Goal: Find specific page/section: Find specific page/section

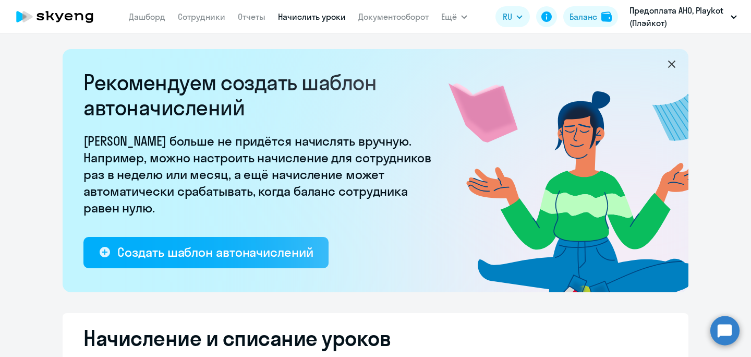
select select "10"
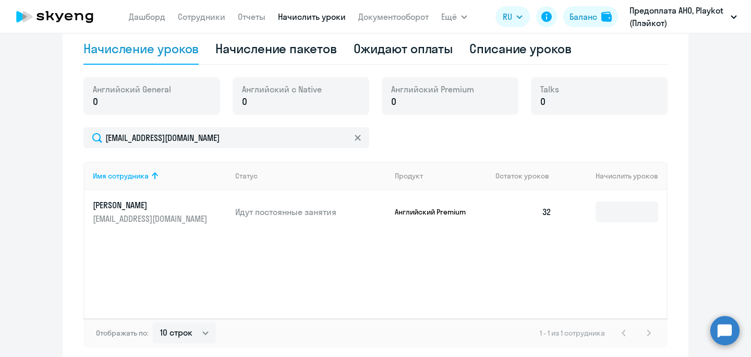
click at [32, 137] on ng-component "Рекомендуем создать шаблон автоначислений Уроки больше не придётся начислять вр…" at bounding box center [375, 35] width 751 height 658
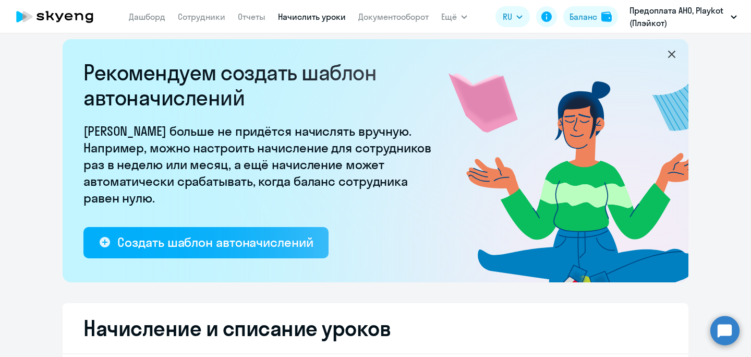
scroll to position [0, 0]
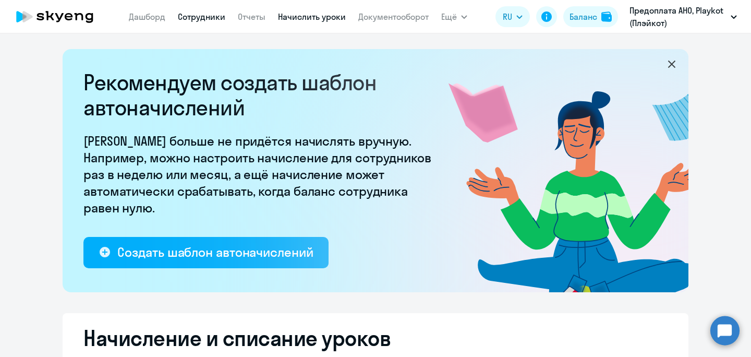
type input "ashi"
click at [204, 18] on link "Сотрудники" at bounding box center [201, 16] width 47 height 10
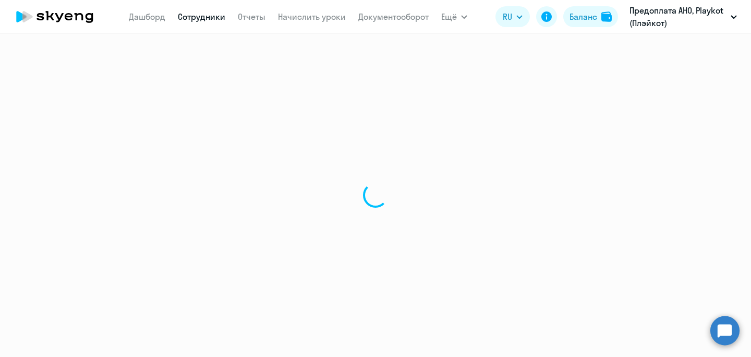
select select "30"
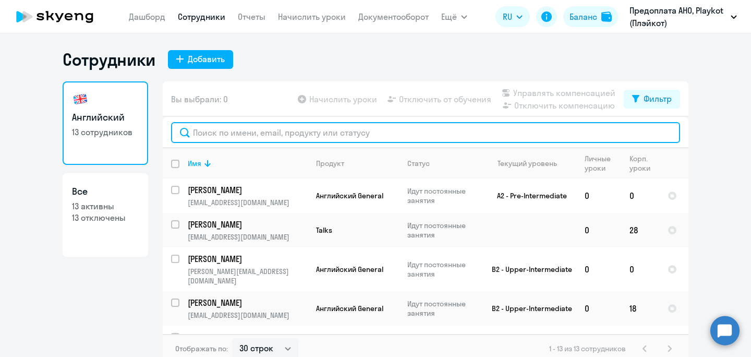
click at [217, 136] on input "text" at bounding box center [425, 132] width 509 height 21
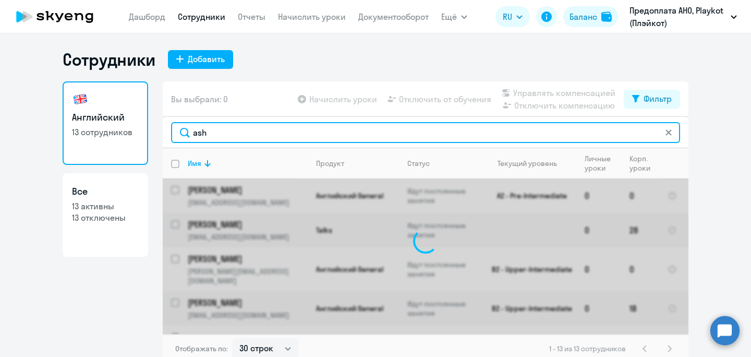
type input "ashi"
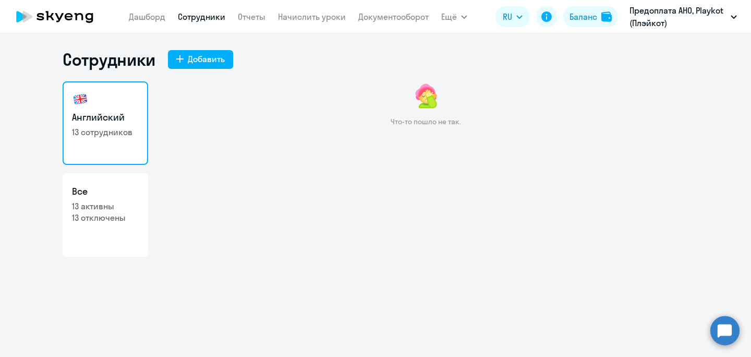
click at [97, 103] on link "Английский 13 сотрудников" at bounding box center [106, 122] width 86 height 83
click at [107, 141] on link "Английский 13 сотрудников" at bounding box center [106, 122] width 86 height 83
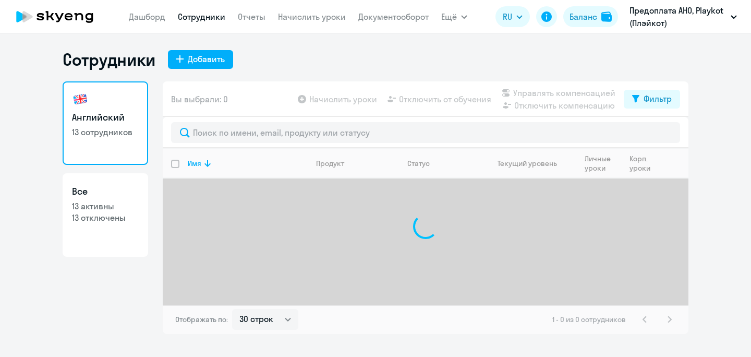
select select "30"
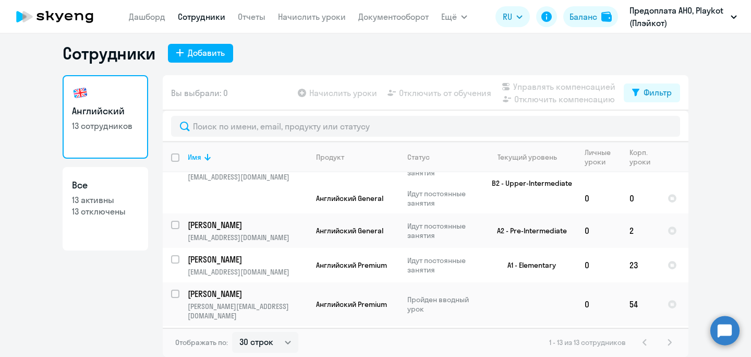
scroll to position [314, 0]
